Goal: Information Seeking & Learning: Find contact information

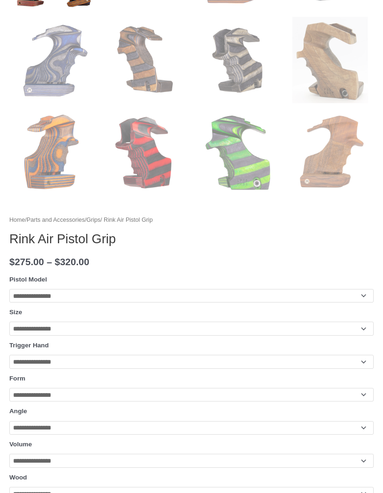
scroll to position [572, 0]
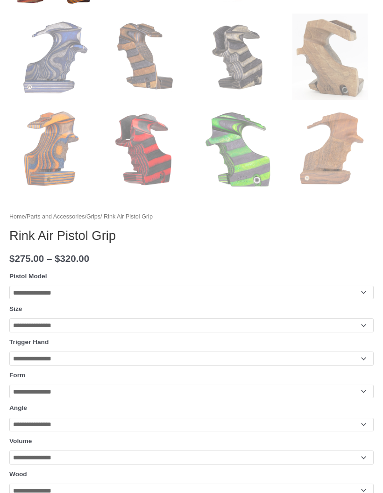
click at [271, 294] on select "**********" at bounding box center [191, 293] width 364 height 14
select select "**********"
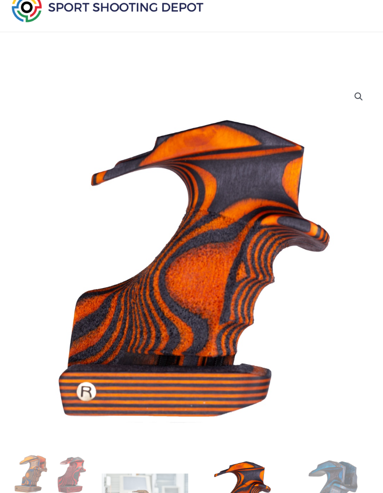
scroll to position [0, 0]
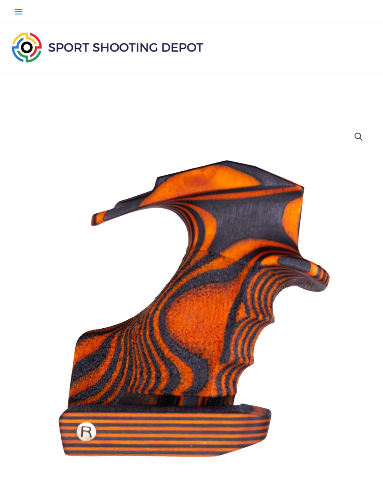
click at [14, 14] on icon "Main menu toggle" at bounding box center [18, 11] width 9 height 9
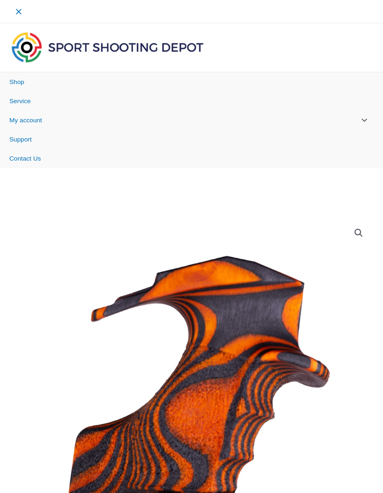
click at [36, 156] on span "Contact Us" at bounding box center [25, 158] width 32 height 7
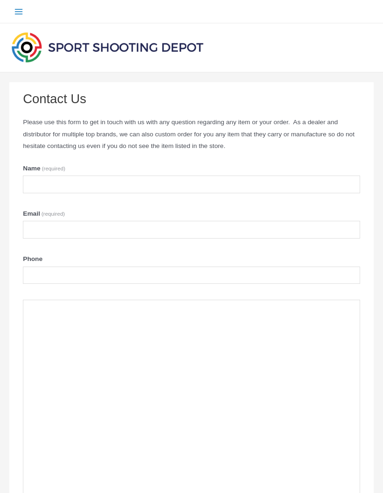
click at [19, 13] on icon "Main menu toggle" at bounding box center [18, 11] width 9 height 9
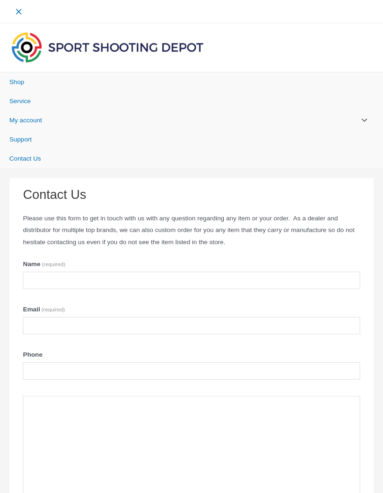
click at [35, 159] on span "Contact Us" at bounding box center [25, 158] width 32 height 7
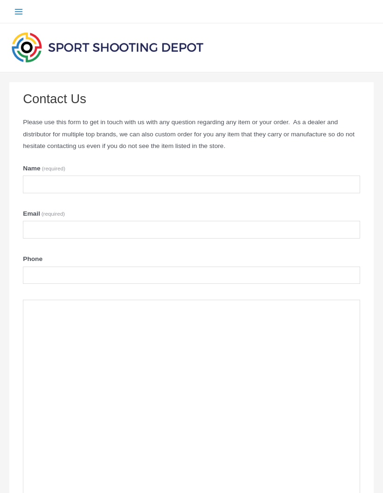
click at [22, 14] on icon "Main menu toggle" at bounding box center [18, 11] width 9 height 9
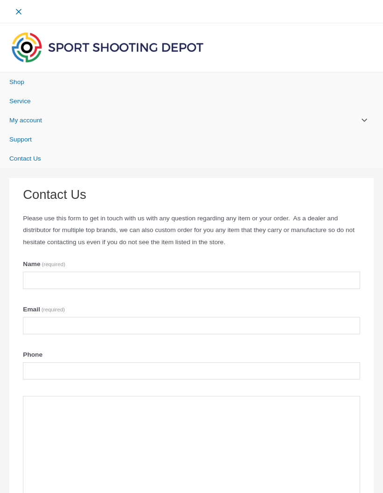
click at [28, 139] on span "Support" at bounding box center [20, 139] width 22 height 7
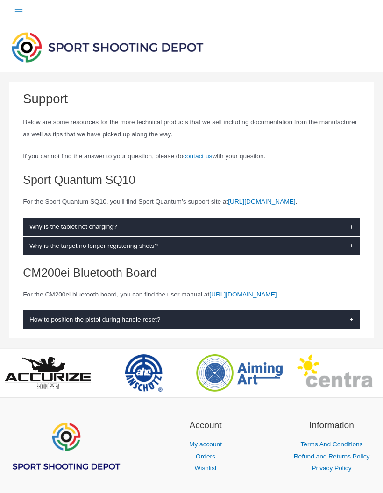
click at [341, 447] on link "Terms And Conditions" at bounding box center [331, 443] width 62 height 7
